Goal: Task Accomplishment & Management: Complete application form

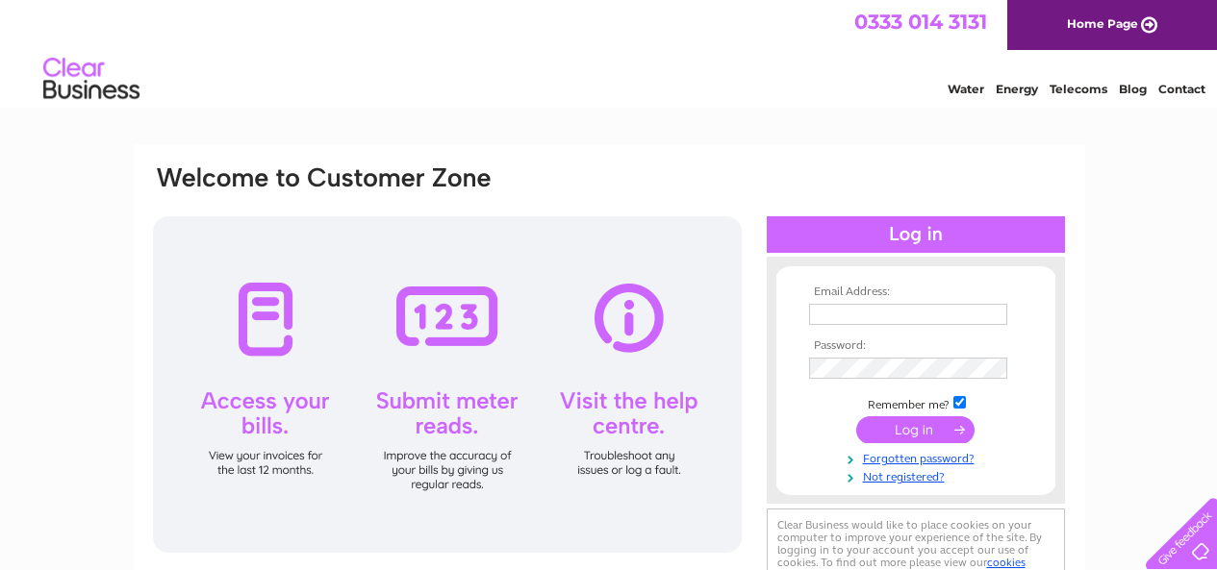
type input "holmpharmltd@gmail.com"
click at [917, 426] on input "submit" at bounding box center [915, 429] width 118 height 27
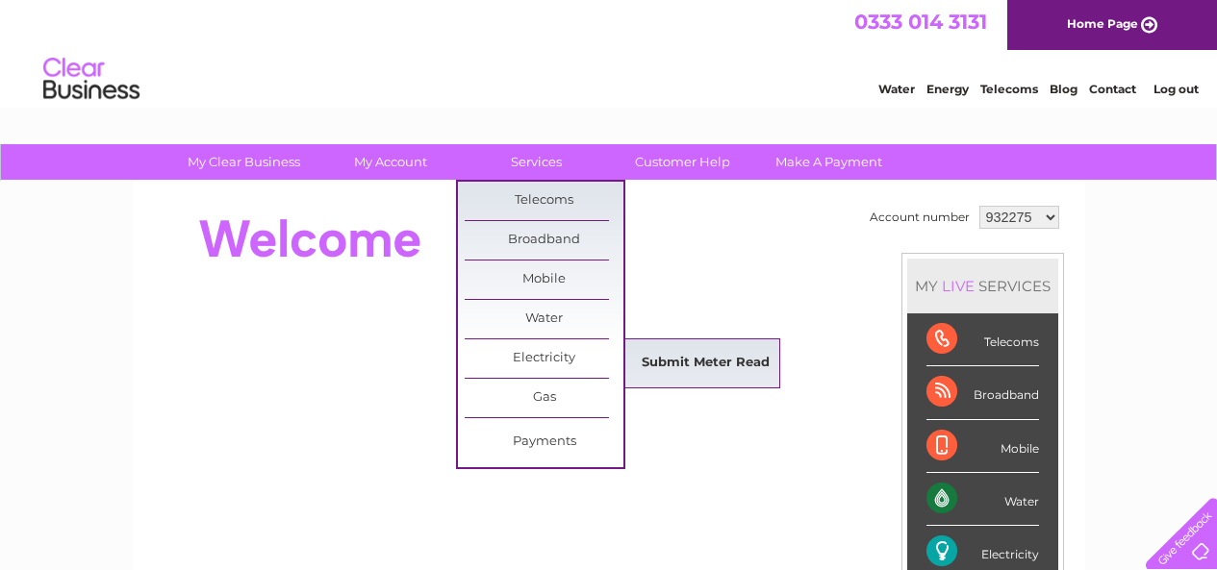
click at [674, 365] on link "Submit Meter Read" at bounding box center [705, 363] width 159 height 38
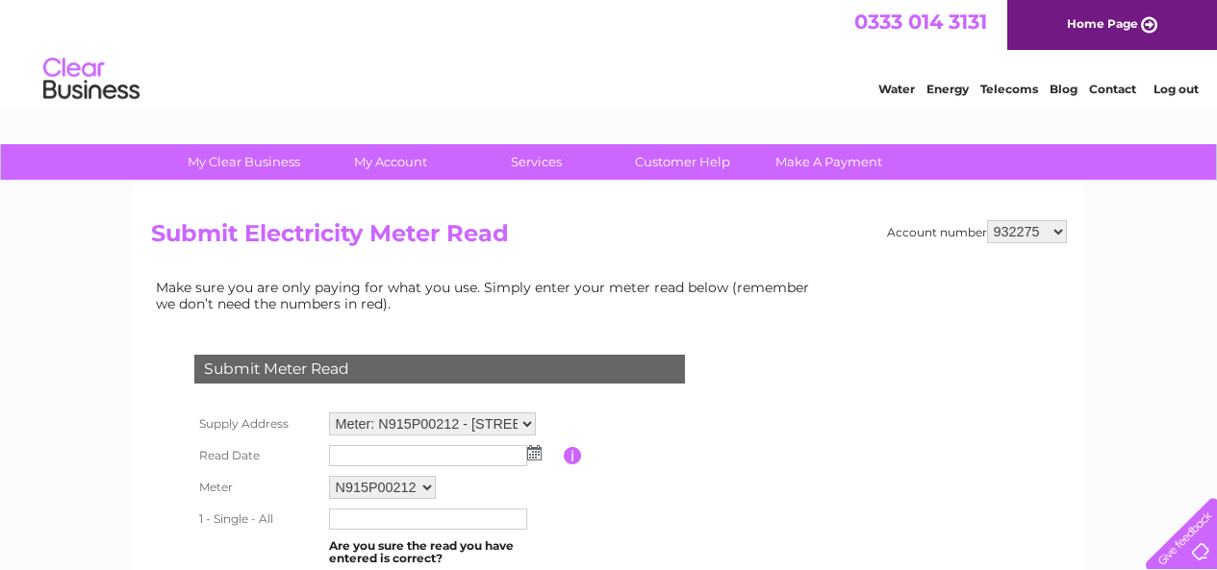
click at [421, 460] on input "text" at bounding box center [428, 455] width 198 height 21
click at [535, 460] on img at bounding box center [536, 453] width 14 height 15
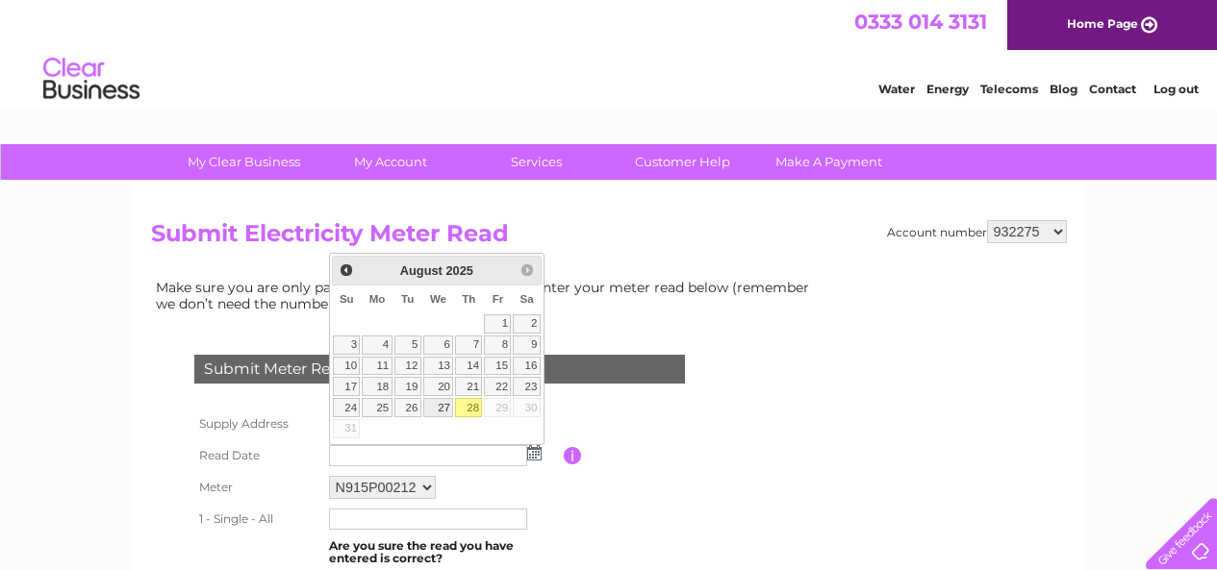
click at [442, 400] on link "27" at bounding box center [438, 407] width 31 height 19
type input "2025/08/27"
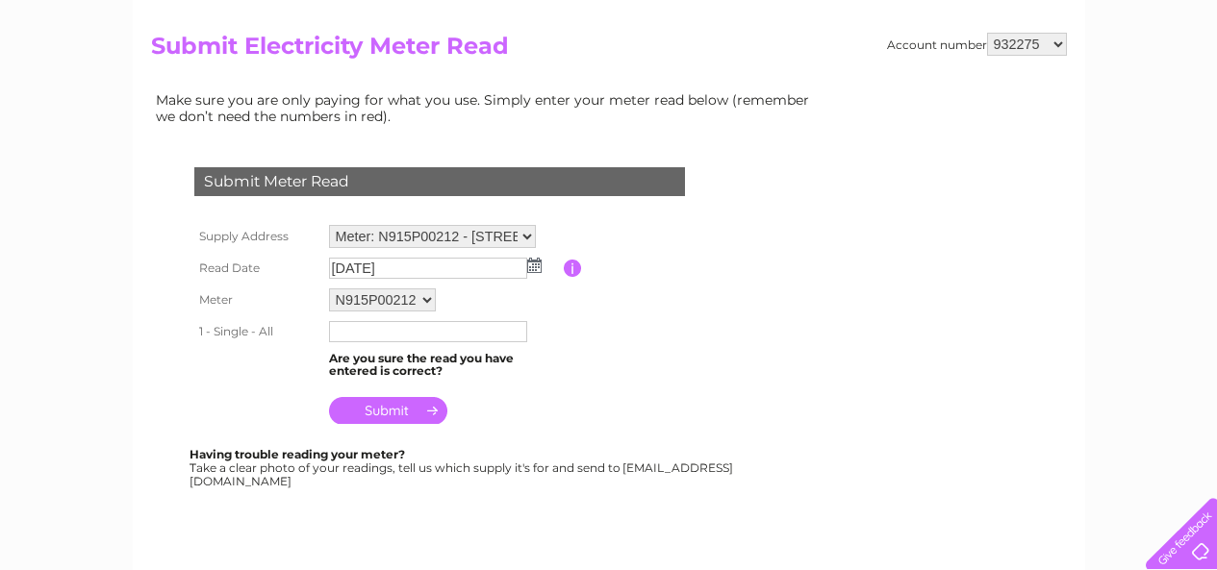
scroll to position [192, 0]
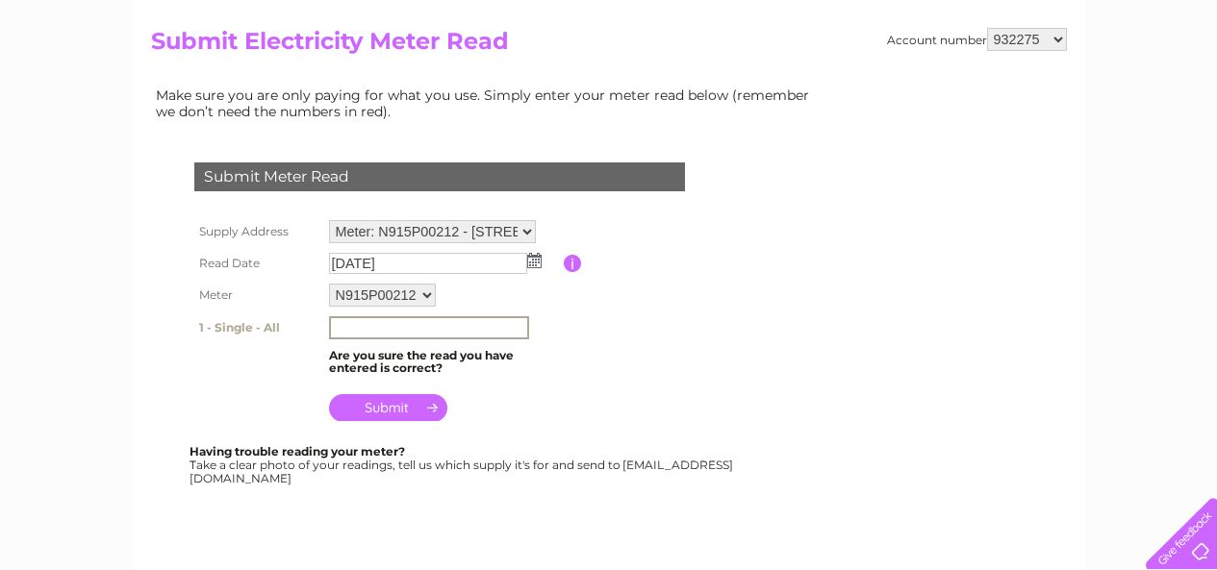
click at [350, 328] on input "text" at bounding box center [429, 327] width 200 height 23
type input "80998"
click at [378, 407] on input "submit" at bounding box center [388, 405] width 118 height 27
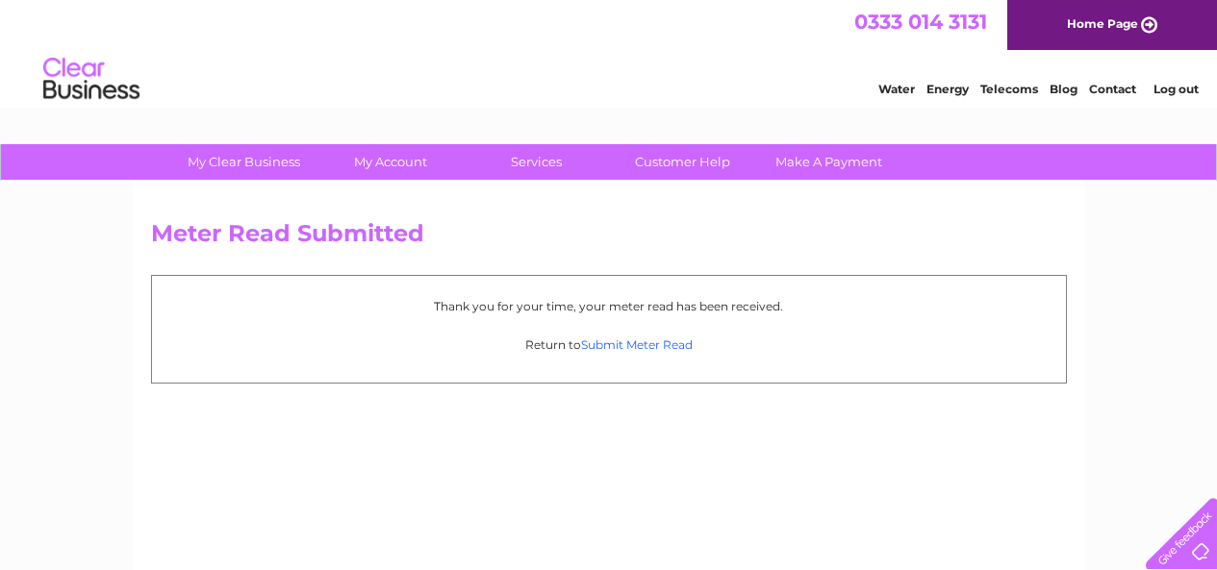
click at [633, 347] on link "Submit Meter Read" at bounding box center [637, 345] width 112 height 14
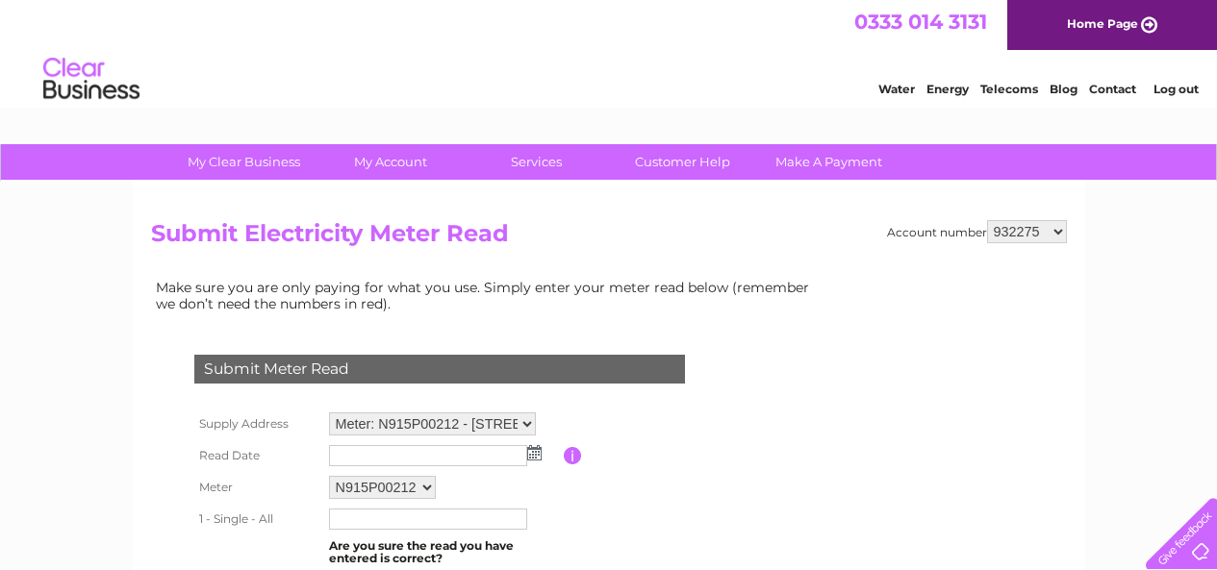
click at [530, 425] on select "Meter: N915P00212 - 130 Stirling Street, Alva, FK12 5EH Meter: E13Z035758 - Pha…" at bounding box center [432, 424] width 207 height 23
click at [1056, 229] on select "932275 932278 1048523 1089500 1098788 1098798 1098834 1098838 1098848 1103919 1…" at bounding box center [1027, 231] width 80 height 23
select select "932278"
click at [987, 220] on select "932275 932278 1048523 1089500 1098788 1098798 1098834 1098838 1098848 1103919 1…" at bounding box center [1027, 231] width 80 height 23
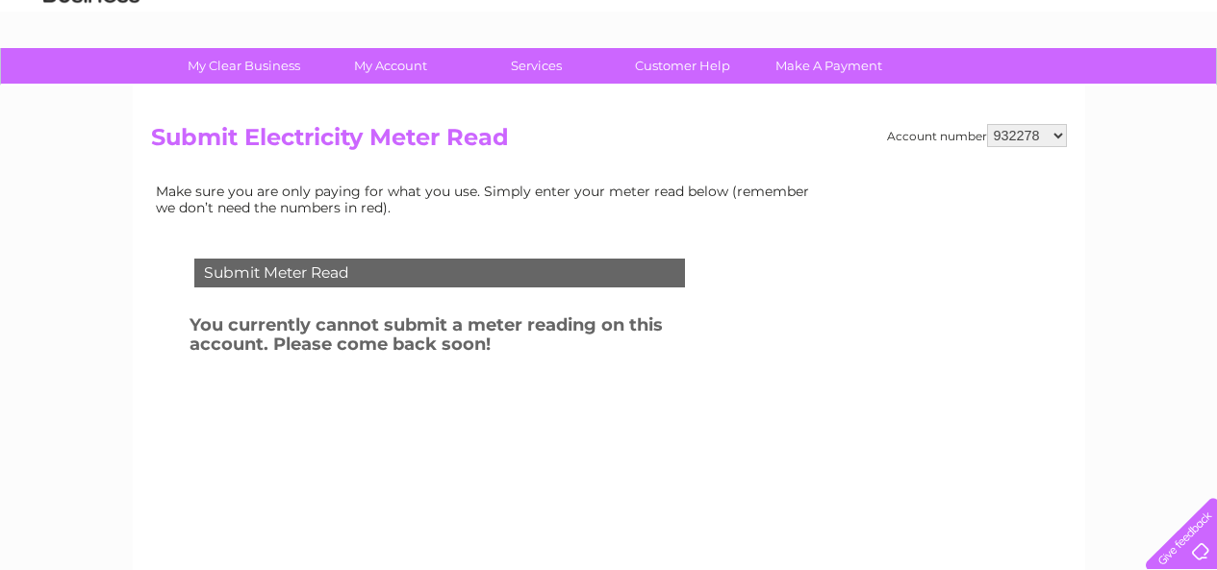
click at [1057, 131] on select "932275 932278 1048523 1089500 1098788 1098798 1098834 1098838 1098848 1103919 1…" at bounding box center [1027, 135] width 80 height 23
select select "1048523"
click at [987, 124] on select "932275 932278 1048523 1089500 1098788 1098798 1098834 1098838 1098848 1103919 1…" at bounding box center [1027, 135] width 80 height 23
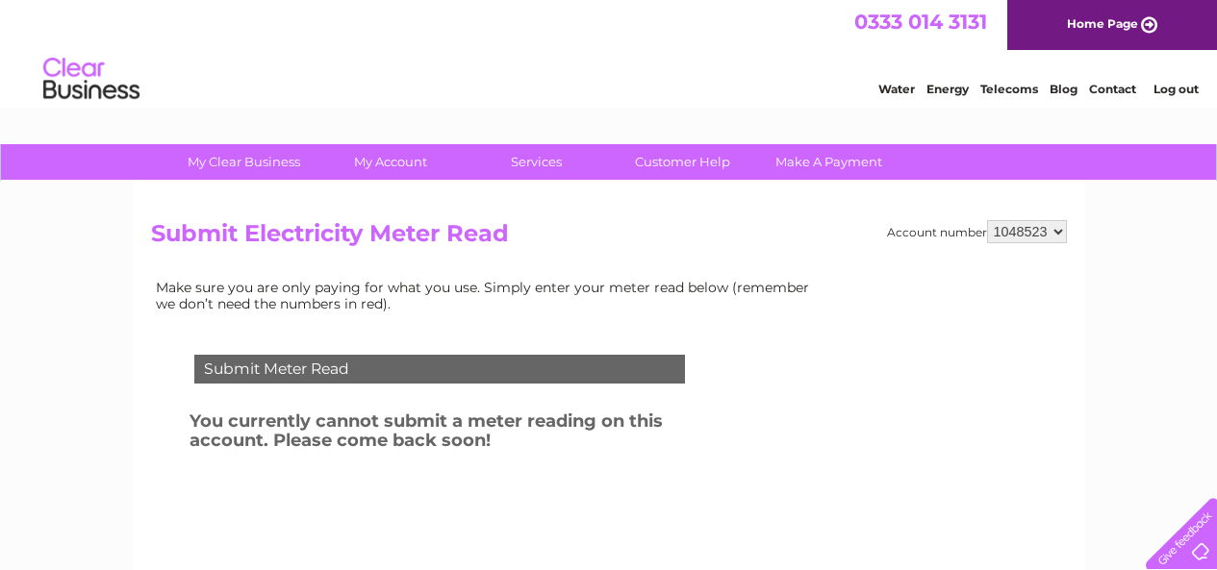
click at [1054, 229] on select "932275 932278 1048523 1089500 1098788 1098798 1098834 1098838 1098848 1103919 1…" at bounding box center [1027, 231] width 80 height 23
select select "1089500"
click at [987, 220] on select "932275 932278 1048523 1089500 1098788 1098798 1098834 1098838 1098848 1103919 1…" at bounding box center [1027, 231] width 80 height 23
click at [1058, 230] on select "932275 932278 1048523 1089500 1098788 1098798 1098834 1098838 1098848 1103919 1…" at bounding box center [1027, 231] width 80 height 23
select select "1098788"
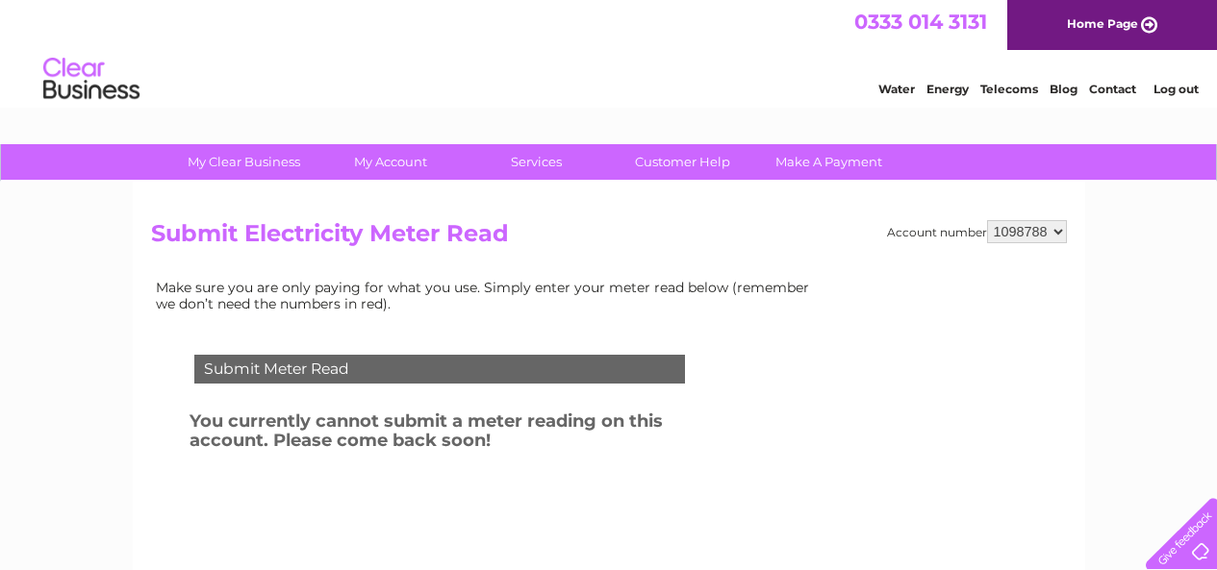
click at [987, 220] on select "932275 932278 1048523 1089500 1098788 1098798 1098834 1098838 1098848 1103919 1…" at bounding box center [1027, 231] width 80 height 23
click at [1057, 235] on select "932275 932278 1048523 1089500 1098788 1098798 1098834 1098838 1098848 1103919 1…" at bounding box center [1027, 231] width 80 height 23
select select "1098798"
click at [987, 220] on select "932275 932278 1048523 1089500 1098788 1098798 1098834 1098838 1098848 1103919 1…" at bounding box center [1027, 231] width 80 height 23
click at [1056, 232] on select "932275 932278 1048523 1089500 1098788 1098798 1098834 1098838 1098848 1103919 1…" at bounding box center [1027, 231] width 80 height 23
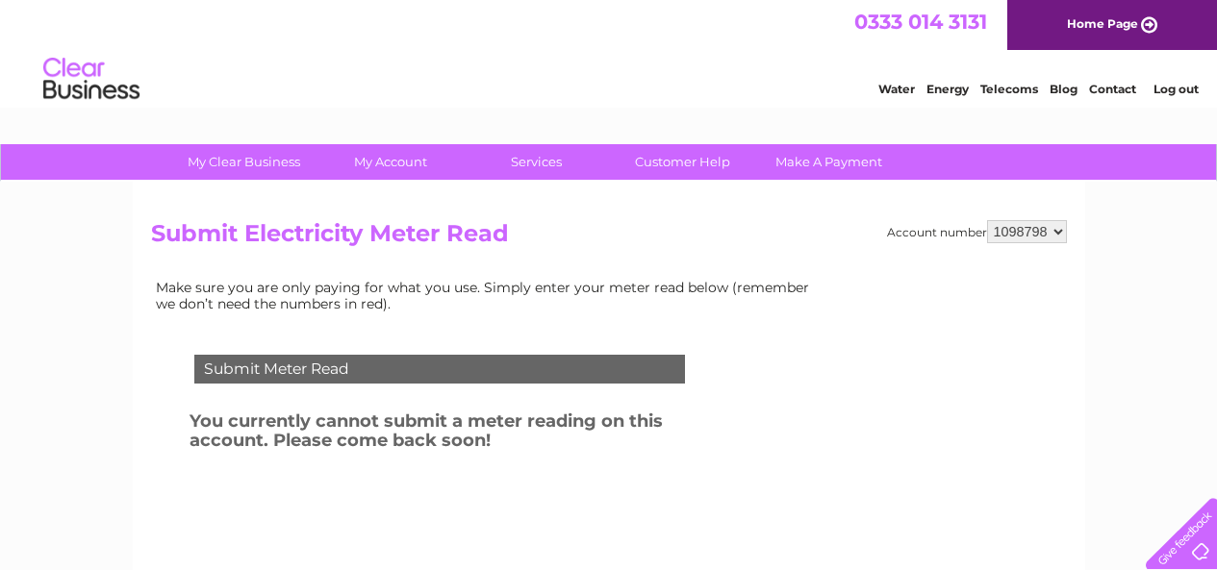
select select "1098834"
click at [987, 220] on select "932275 932278 1048523 1089500 1098788 1098798 1098834 1098838 1098848 1103919 1…" at bounding box center [1027, 231] width 80 height 23
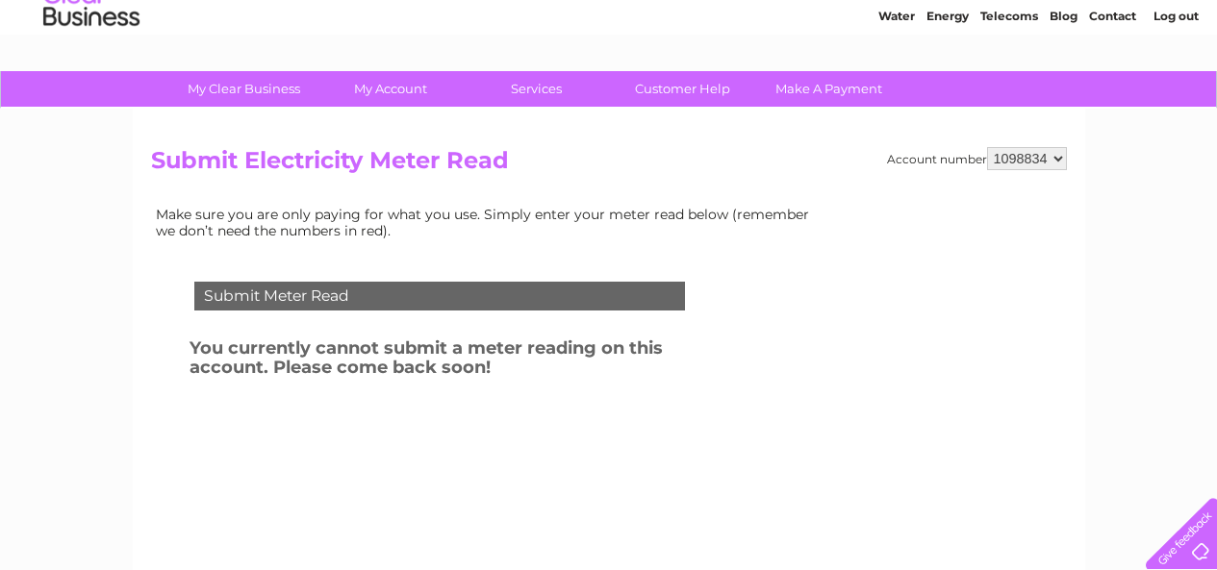
scroll to position [96, 0]
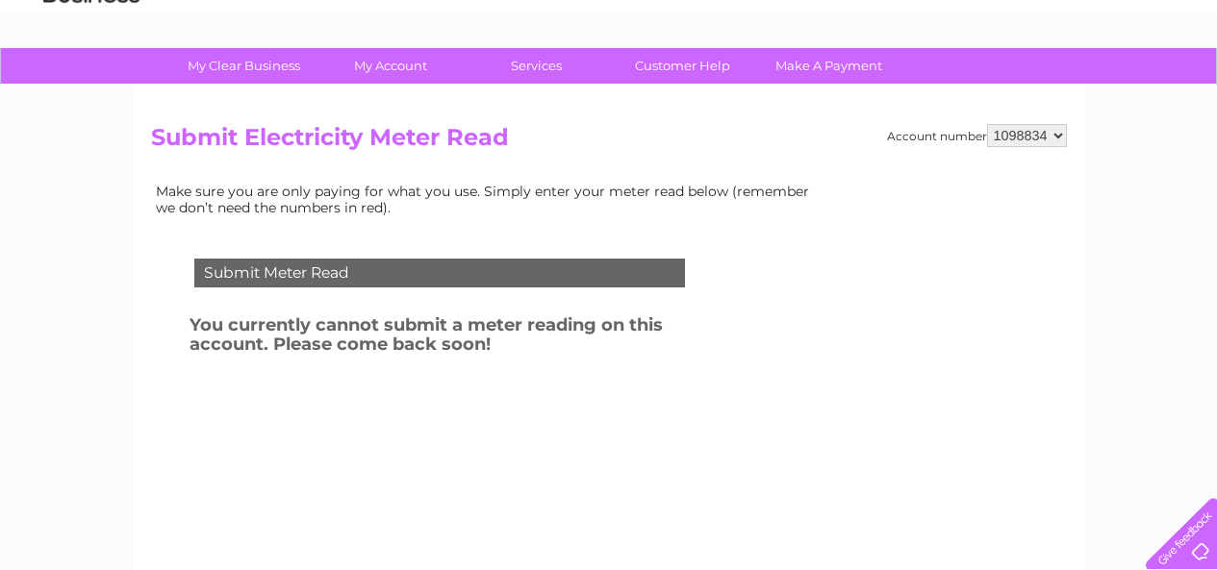
click at [1053, 137] on select "932275 932278 1048523 1089500 1098788 1098798 1098834 1098838 1098848 1103919 1…" at bounding box center [1027, 135] width 80 height 23
select select "1098838"
click at [987, 124] on select "932275 932278 1048523 1089500 1098788 1098798 1098834 1098838 1098848 1103919 1…" at bounding box center [1027, 135] width 80 height 23
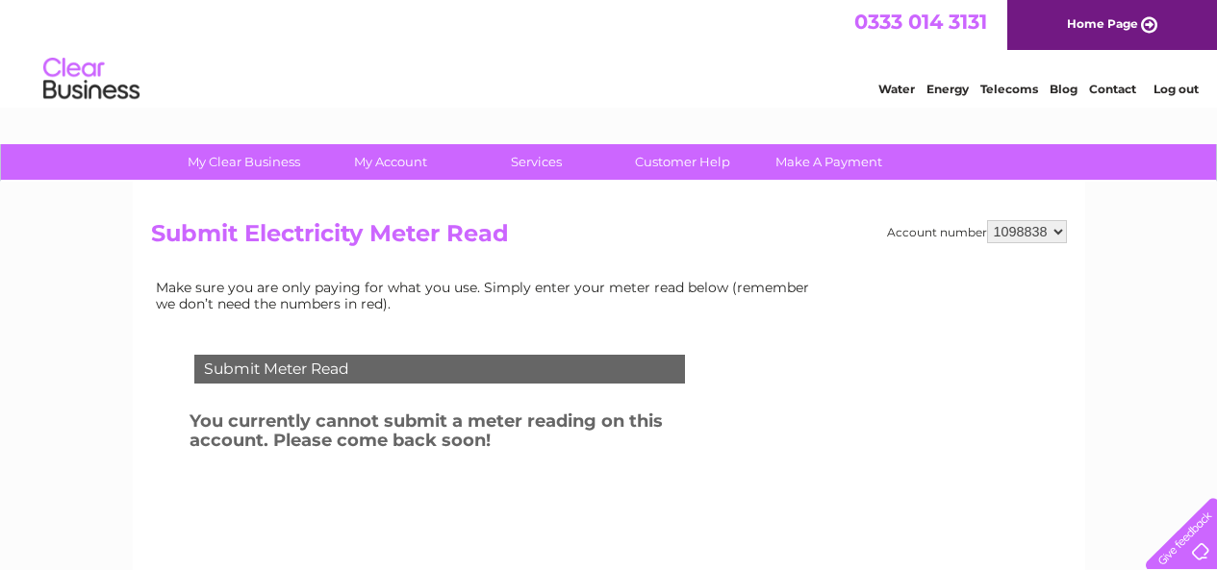
click at [1060, 230] on select "932275 932278 1048523 1089500 1098788 1098798 1098834 1098838 1098848 1103919 1…" at bounding box center [1027, 231] width 80 height 23
select select "1098848"
click at [987, 220] on select "932275 932278 1048523 1089500 1098788 1098798 1098834 1098838 1098848 1103919 1…" at bounding box center [1027, 231] width 80 height 23
click at [1054, 230] on select "932275 932278 1048523 1089500 1098788 1098798 1098834 1098838 1098848 1103919 1…" at bounding box center [1027, 231] width 80 height 23
select select "1103919"
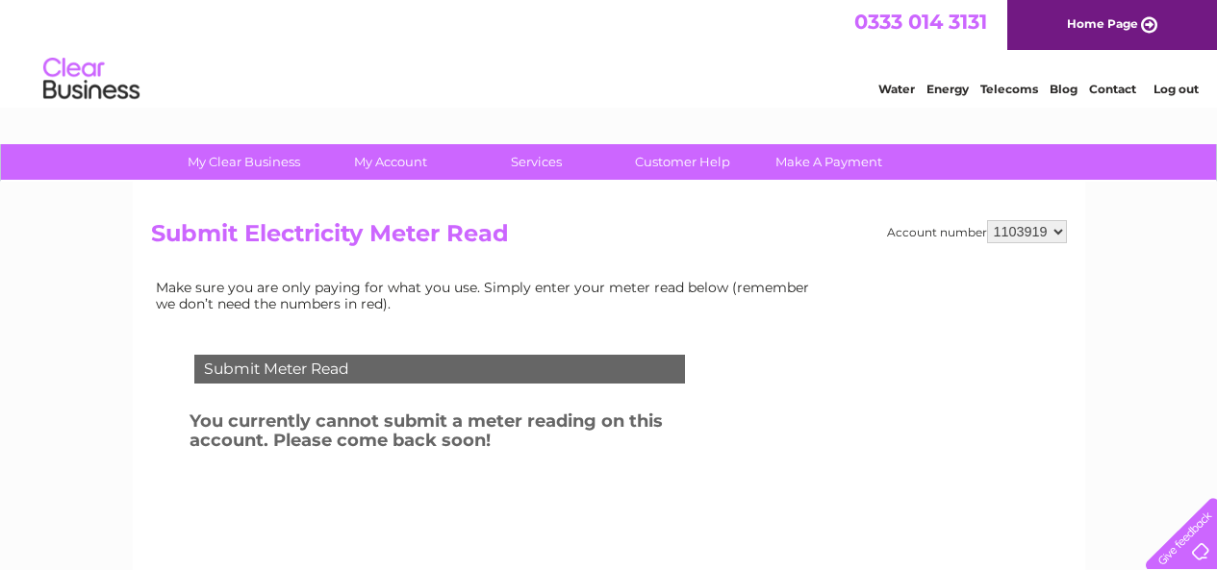
click at [987, 220] on select "932275 932278 1048523 1089500 1098788 1098798 1098834 1098838 1098848 1103919 1…" at bounding box center [1027, 231] width 80 height 23
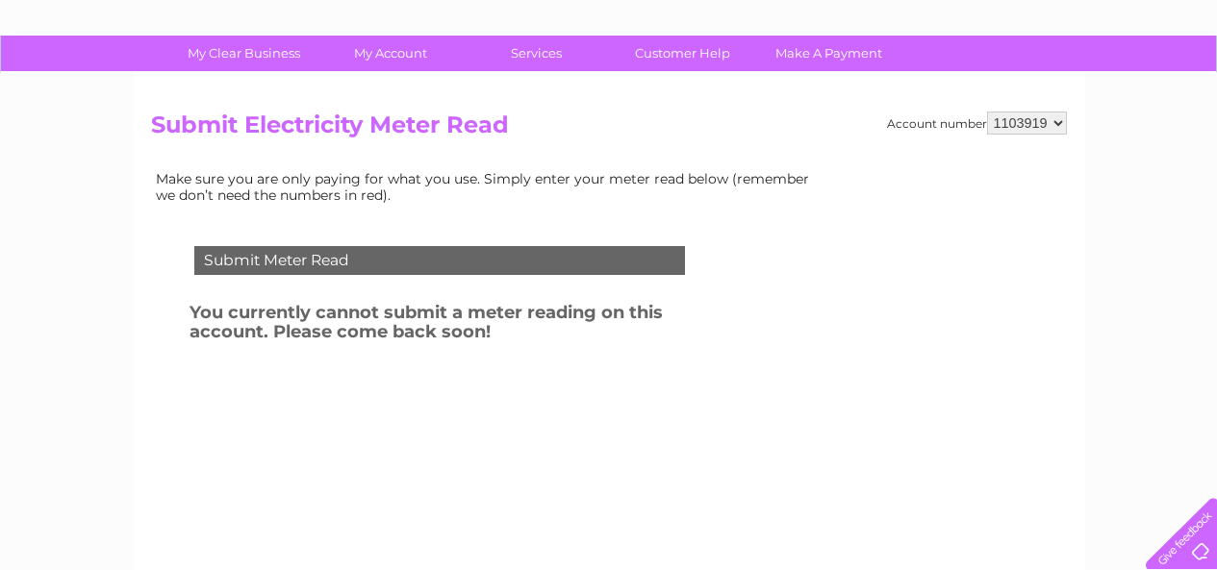
scroll to position [118, 0]
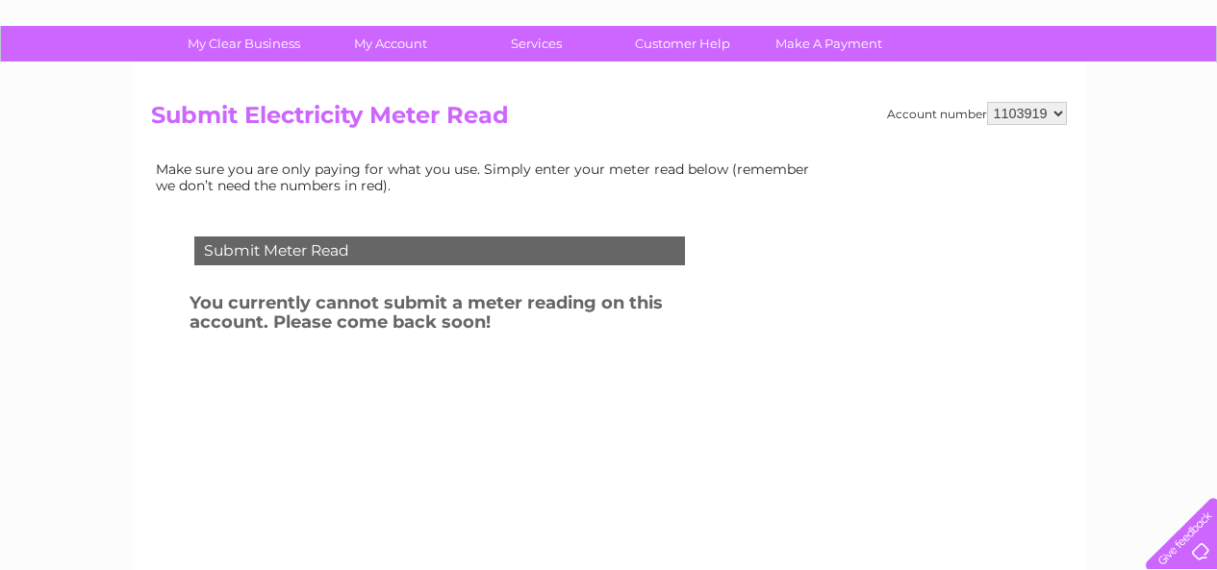
click at [1062, 115] on select "932275 932278 1048523 1089500 1098788 1098798 1098834 1098838 1098848 1103919 1…" at bounding box center [1027, 113] width 80 height 23
select select "1103920"
click at [987, 102] on select "932275 932278 1048523 1089500 1098788 1098798 1098834 1098838 1098848 1103919 1…" at bounding box center [1027, 113] width 80 height 23
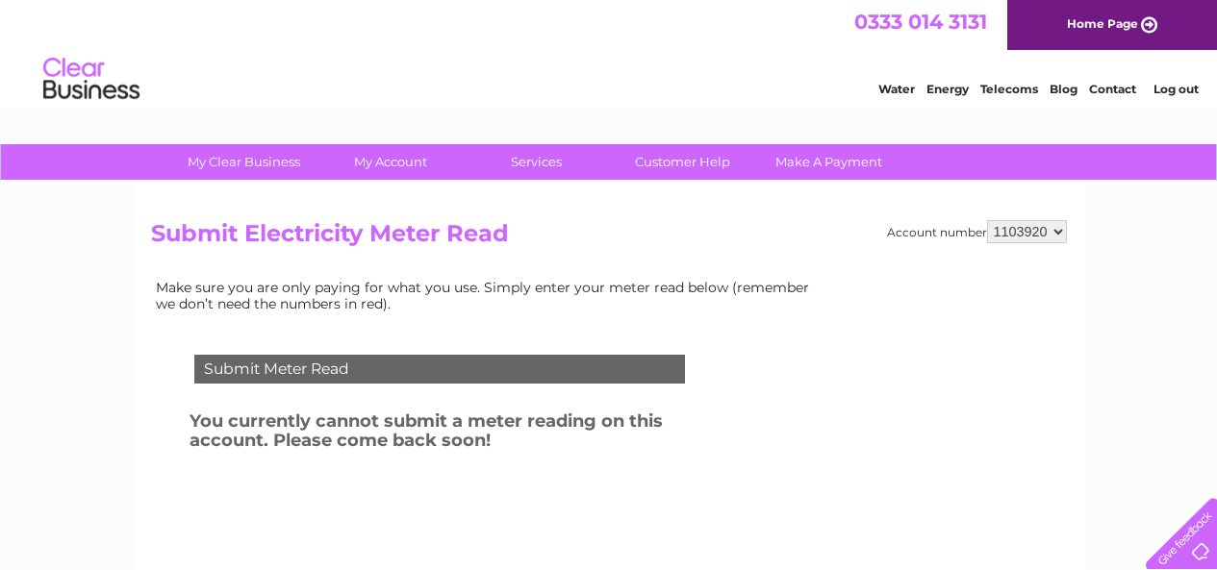
click at [1055, 225] on select "932275 932278 1048523 1089500 1098788 1098798 1098834 1098838 1098848 1103919 1…" at bounding box center [1027, 231] width 80 height 23
select select "1103921"
click at [987, 220] on select "932275 932278 1048523 1089500 1098788 1098798 1098834 1098838 1098848 1103919 1…" at bounding box center [1027, 231] width 80 height 23
click at [1058, 231] on select "932275 932278 1048523 1089500 1098788 1098798 1098834 1098838 1098848 1103919 1…" at bounding box center [1027, 231] width 80 height 23
select select "1103922"
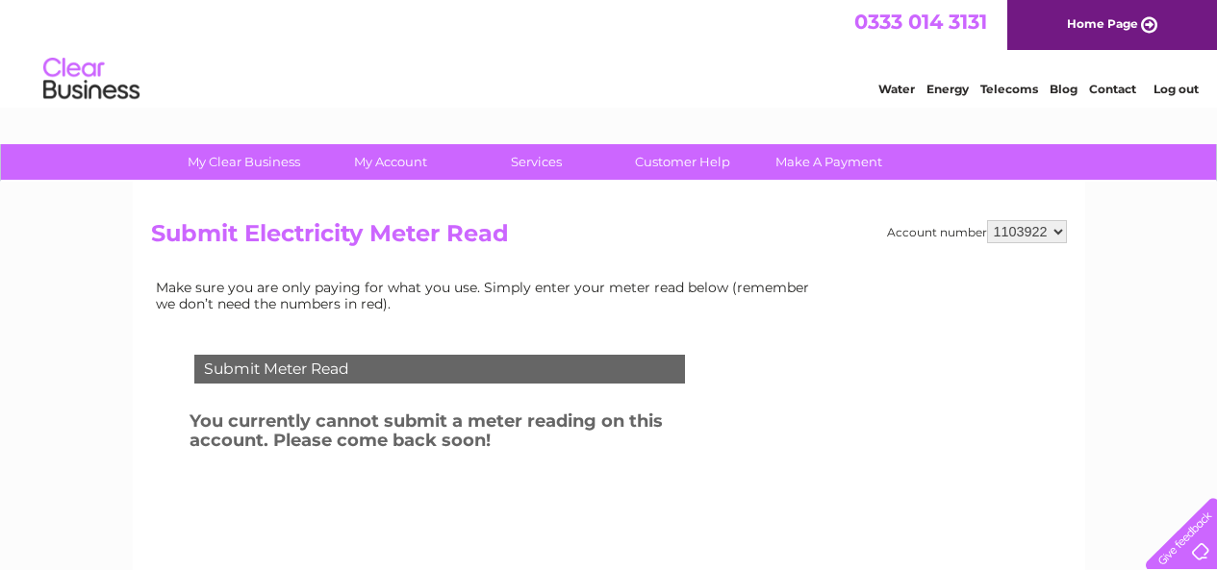
click at [987, 220] on select "932275 932278 1048523 1089500 1098788 1098798 1098834 1098838 1098848 1103919 1…" at bounding box center [1027, 231] width 80 height 23
click at [1057, 235] on select "932275 932278 1048523 1089500 1098788 1098798 1098834 1098838 1098848 1103919 1…" at bounding box center [1027, 231] width 80 height 23
select select "1111590"
click at [987, 220] on select "932275 932278 1048523 1089500 1098788 1098798 1098834 1098838 1098848 1103919 1…" at bounding box center [1027, 231] width 80 height 23
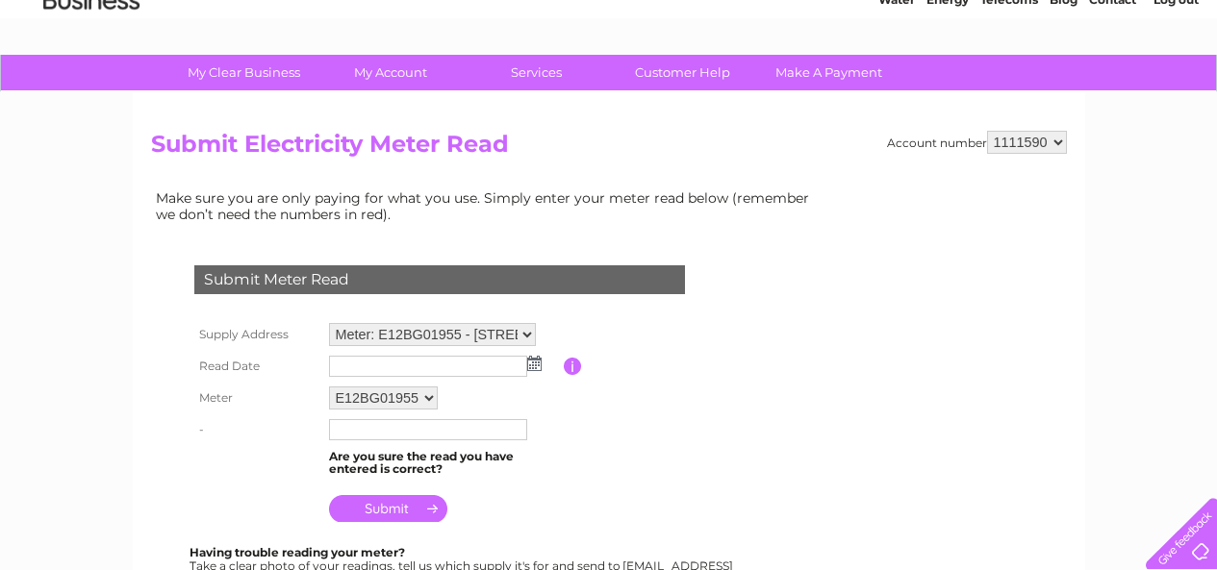
scroll to position [192, 0]
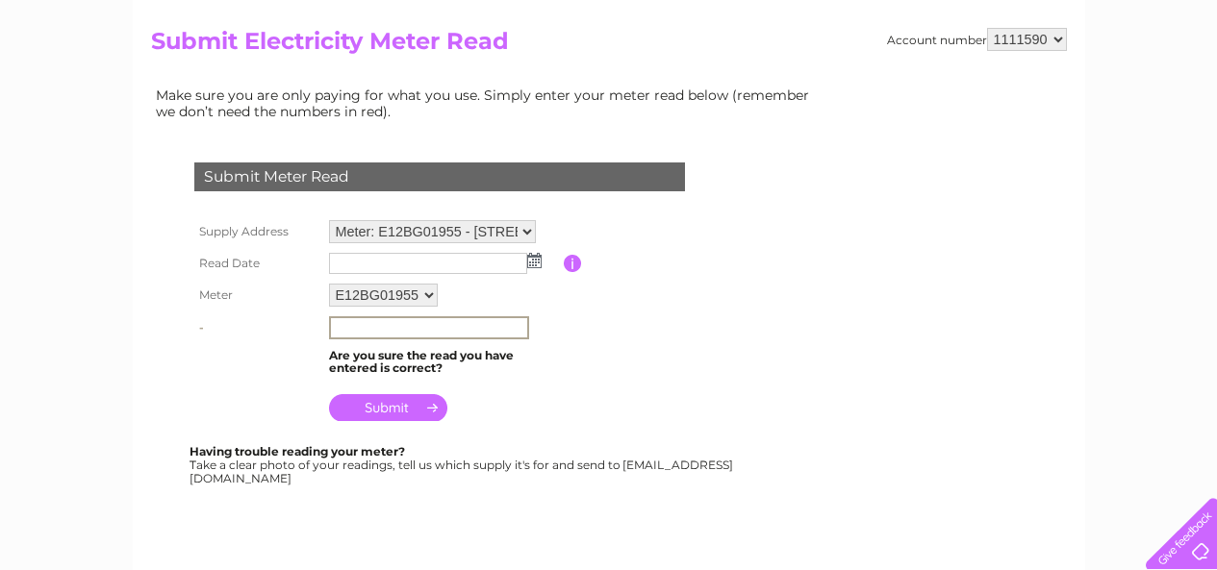
click at [355, 333] on input "text" at bounding box center [429, 327] width 200 height 23
type input "974949"
click at [536, 263] on img at bounding box center [534, 260] width 14 height 15
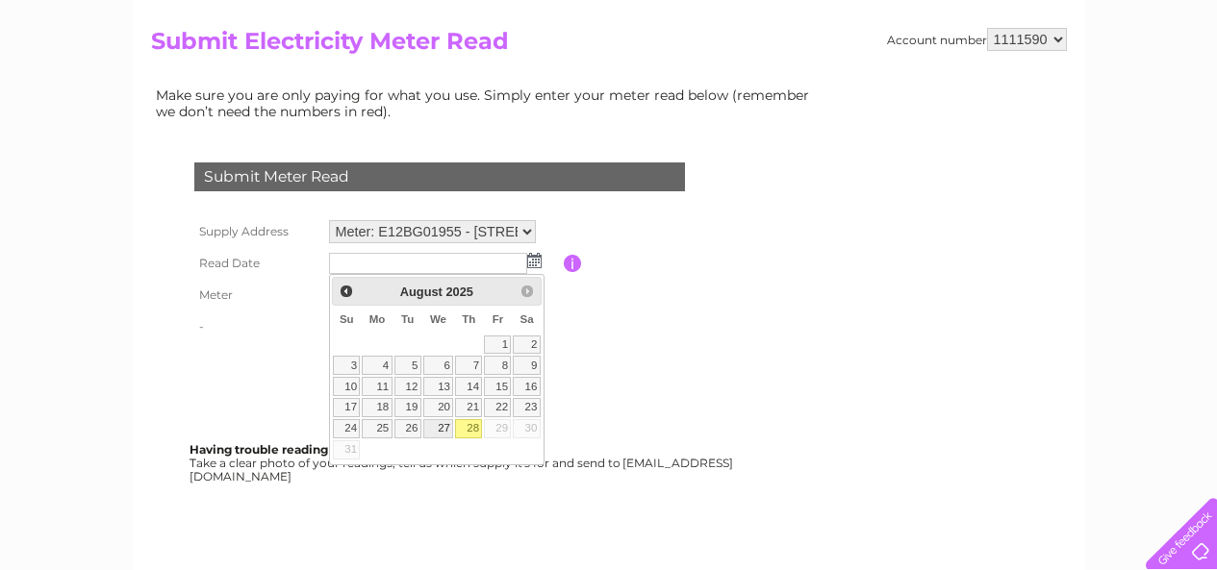
click at [446, 430] on link "27" at bounding box center [438, 428] width 31 height 19
type input "2025/08/27"
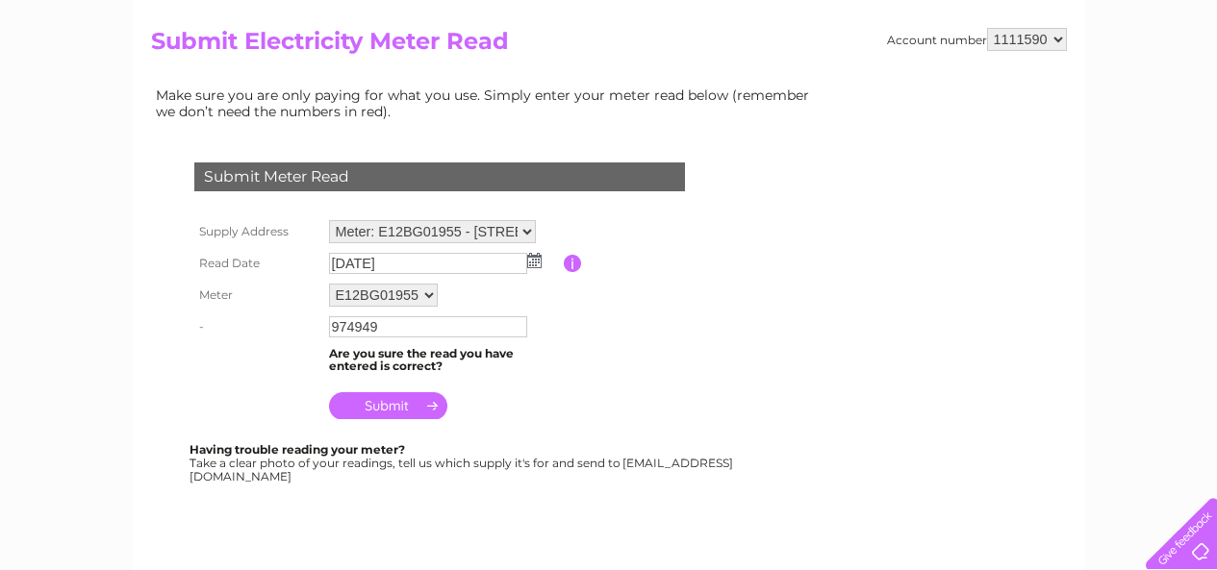
click at [374, 405] on input "submit" at bounding box center [388, 405] width 118 height 27
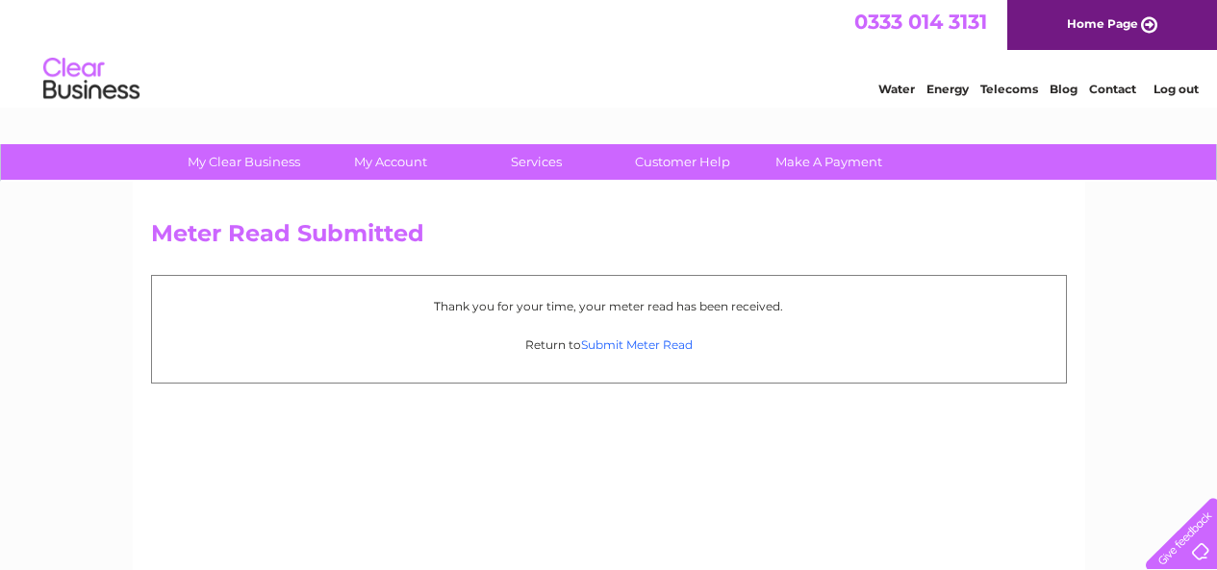
click at [622, 340] on link "Submit Meter Read" at bounding box center [637, 345] width 112 height 14
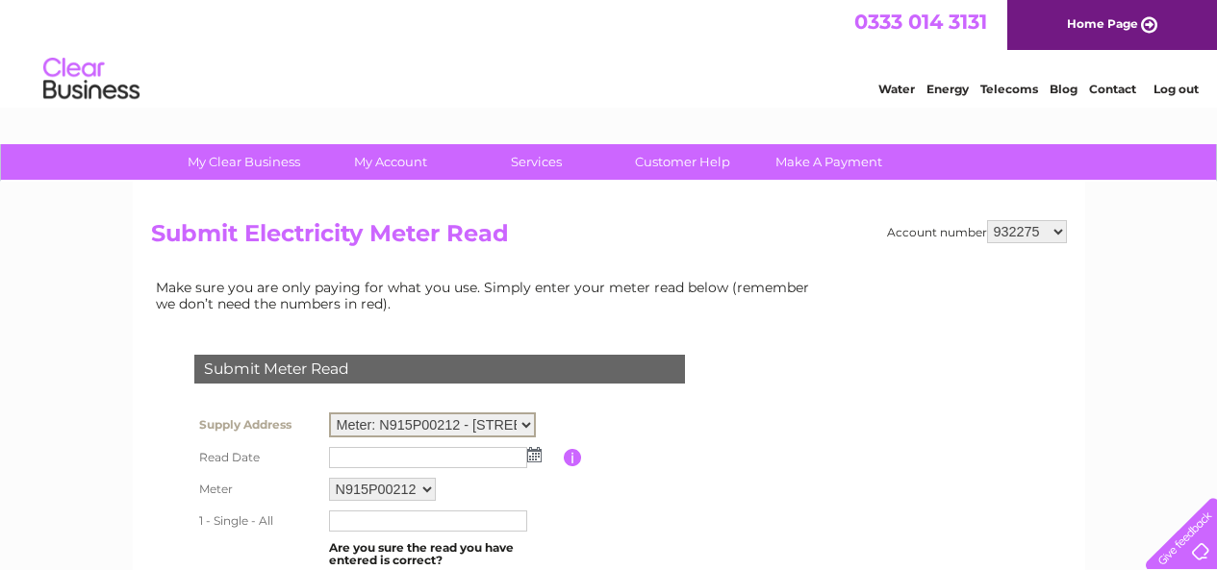
click at [526, 426] on select "Meter: N915P00212 - [STREET_ADDRESS][PERSON_NAME] Meter: E13Z035758 - Pharmacy …" at bounding box center [432, 425] width 207 height 25
drag, startPoint x: 595, startPoint y: 351, endPoint x: 606, endPoint y: 340, distance: 15.0
click at [595, 350] on td "Submit Meter Read" at bounding box center [439, 367] width 500 height 63
click at [1055, 233] on select "932275 932278 1048523 1089500 1098788 1098798 1098834 1098838 1098848 1103919 1…" at bounding box center [1027, 231] width 80 height 23
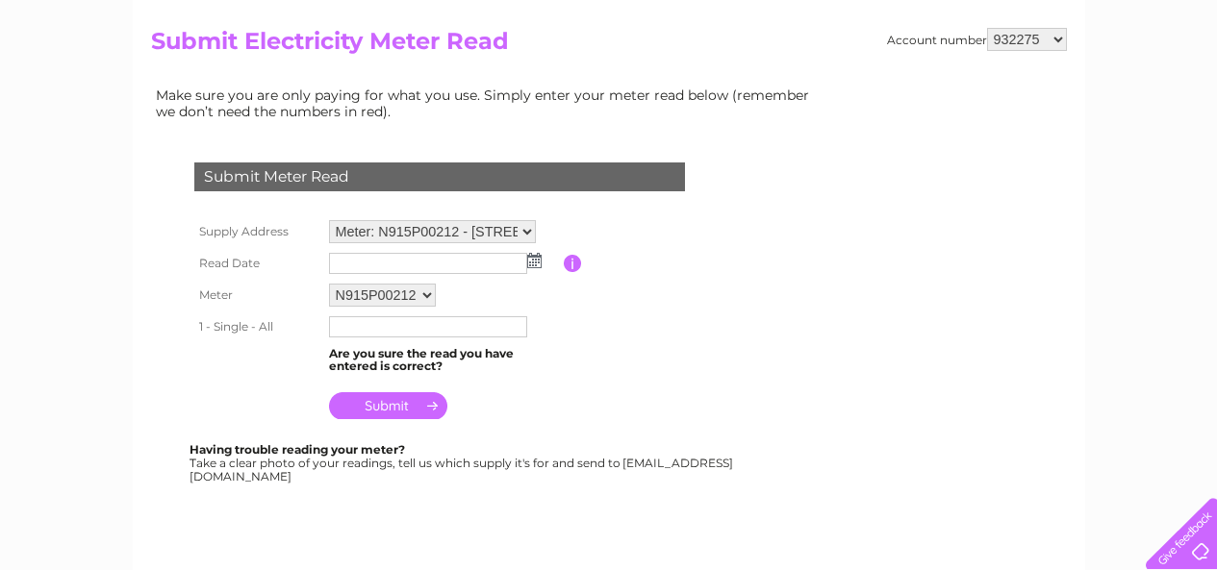
scroll to position [96, 0]
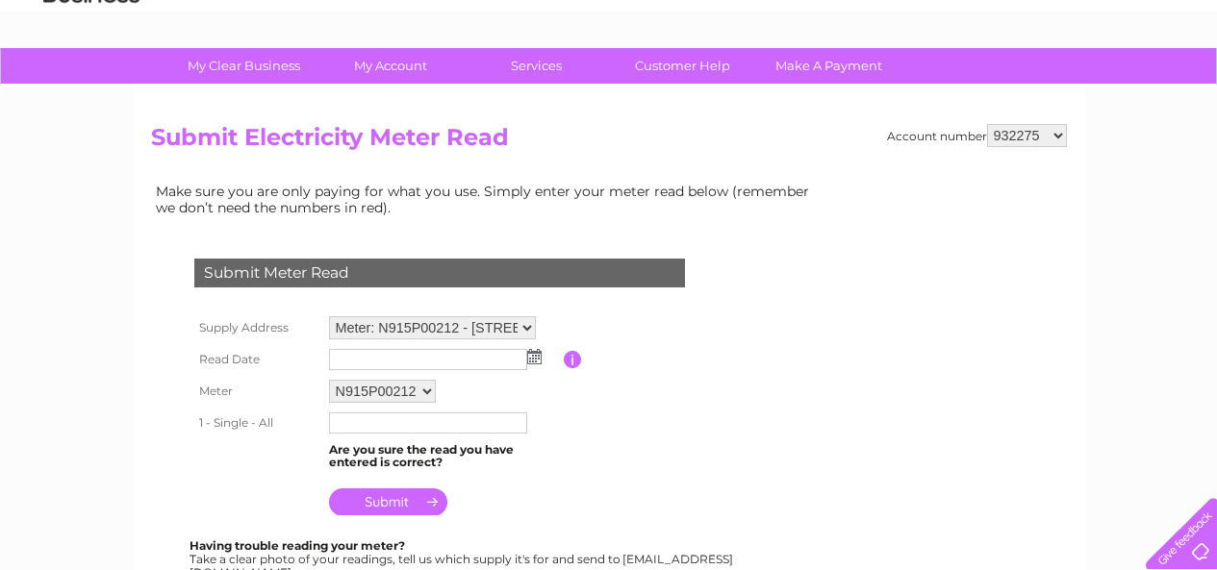
click at [1060, 131] on select "932275 932278 1048523 1089500 1098788 1098798 1098834 1098838 1098848 1103919 1…" at bounding box center [1027, 135] width 80 height 23
select select "1111590"
click at [987, 124] on select "932275 932278 1048523 1089500 1098788 1098798 1098834 1098838 1098848 1103919 1…" at bounding box center [1027, 135] width 80 height 23
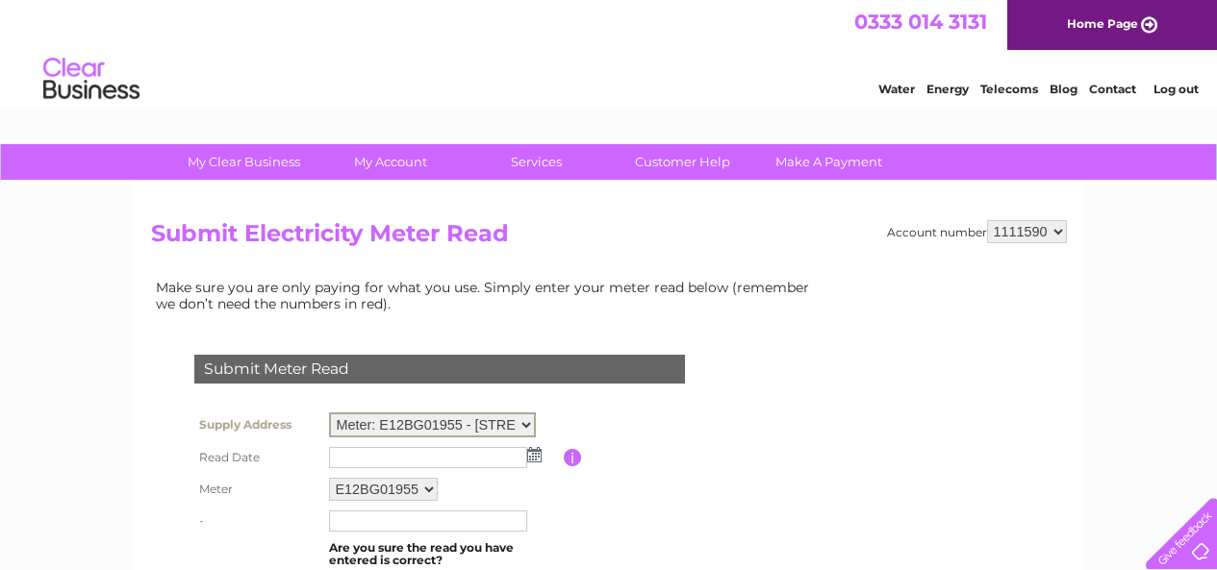
click at [525, 426] on select "Meter: E12BG01955 - [STREET_ADDRESS] Meter: E17ML04475 - New Pharmacy, [GEOGRAP…" at bounding box center [432, 425] width 207 height 25
select select "135480"
click at [329, 413] on select "Meter: E12BG01955 - [STREET_ADDRESS] Meter: E17ML04475 - New Pharmacy, [GEOGRAP…" at bounding box center [432, 425] width 207 height 25
click at [536, 461] on td at bounding box center [443, 456] width 239 height 31
click at [534, 449] on img at bounding box center [534, 452] width 14 height 15
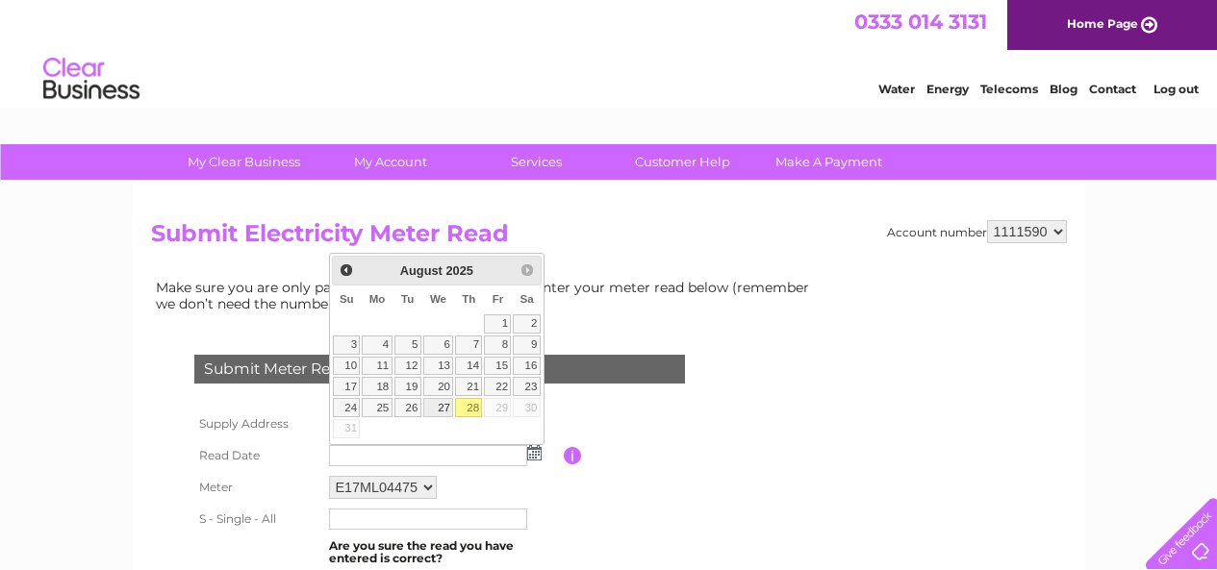
click at [446, 407] on link "27" at bounding box center [438, 407] width 31 height 19
type input "[DATE]"
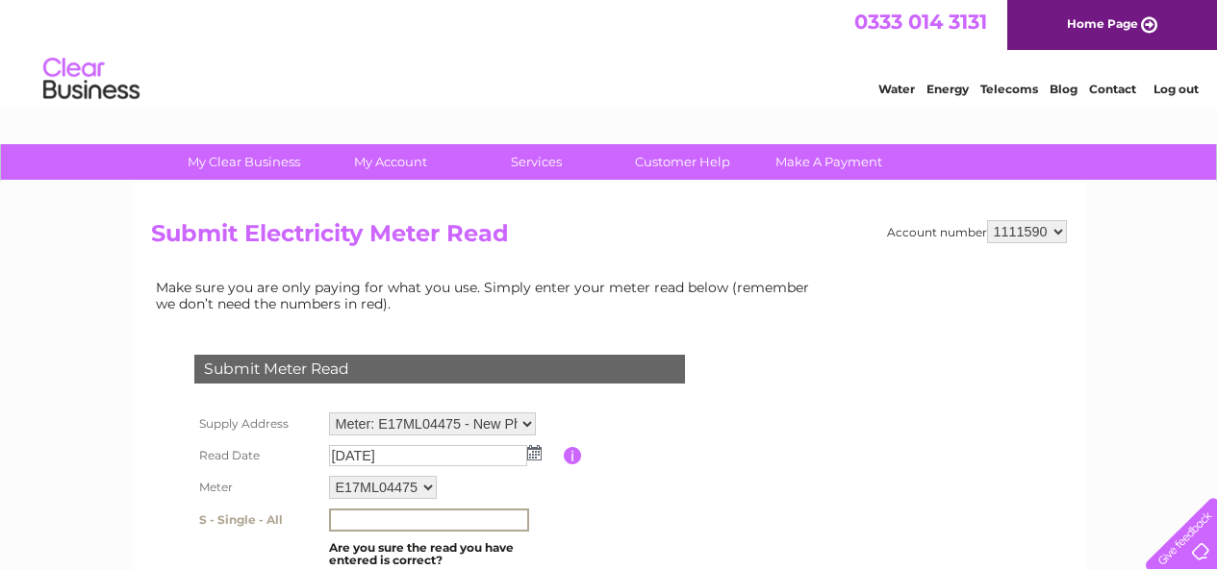
click at [397, 516] on input "text" at bounding box center [429, 520] width 200 height 23
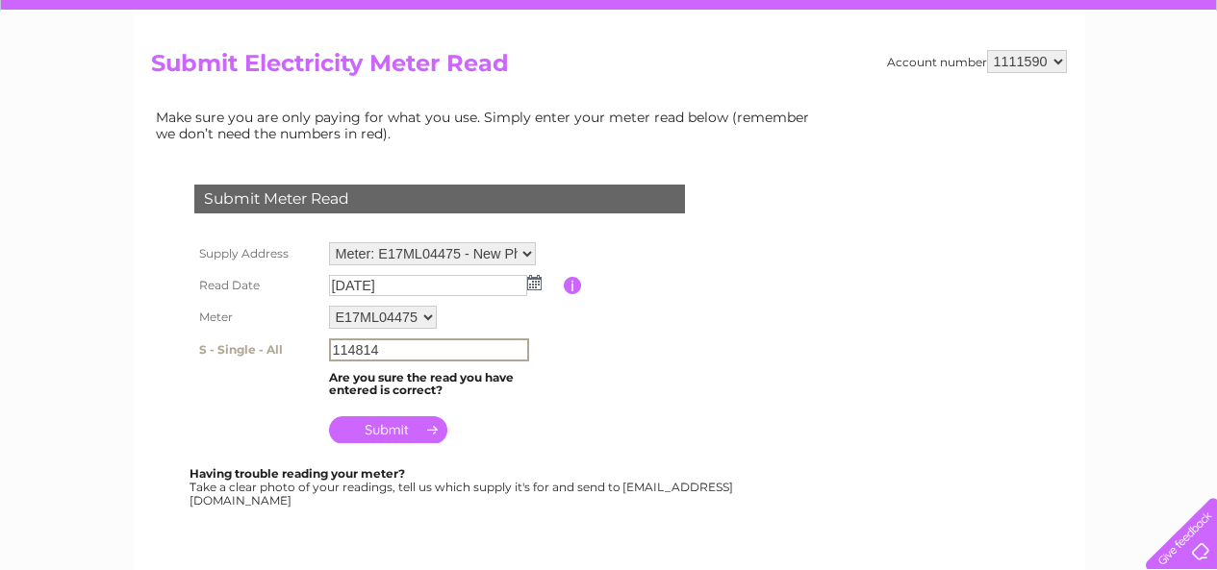
scroll to position [192, 0]
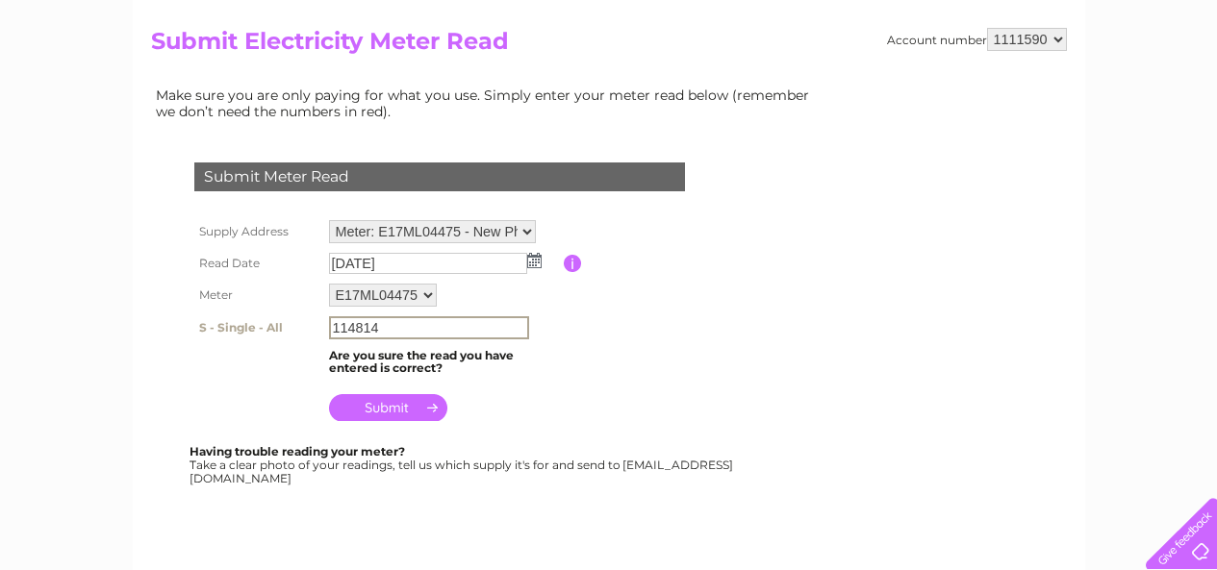
type input "114814"
click at [406, 405] on input "submit" at bounding box center [388, 405] width 118 height 27
